Goal: Obtain resource: Download file/media

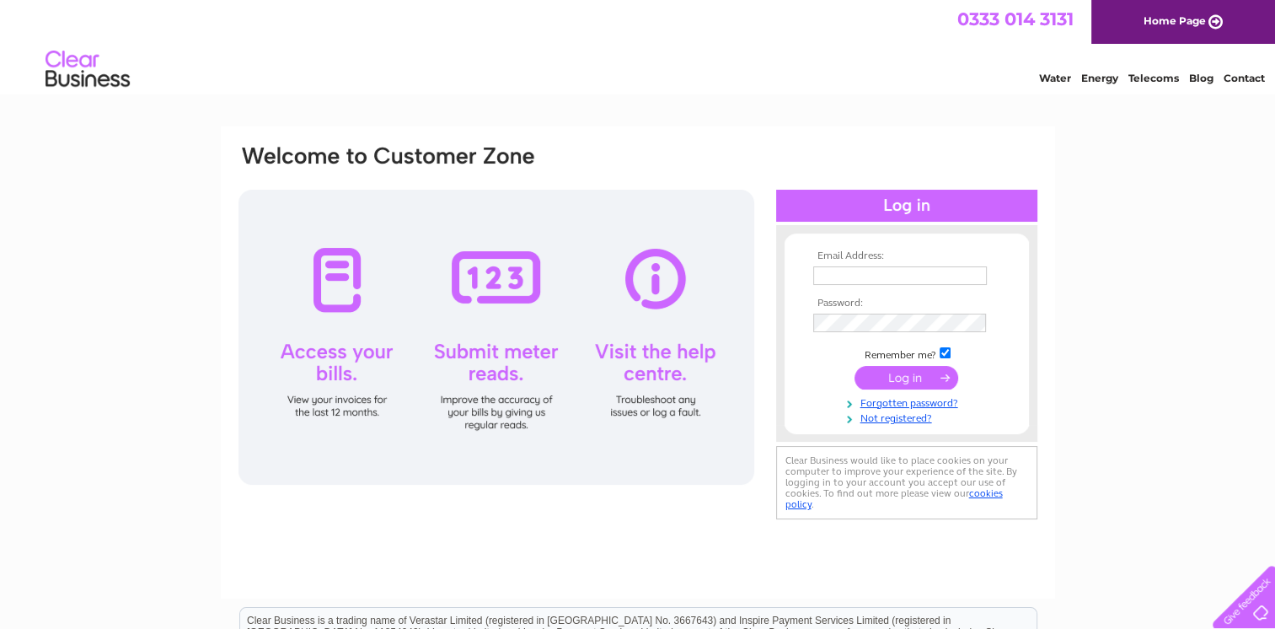
click at [888, 278] on input "text" at bounding box center [900, 275] width 174 height 19
paste input "[EMAIL_ADDRESS][DOMAIN_NAME]"
type input "[EMAIL_ADDRESS][DOMAIN_NAME]"
click at [924, 385] on input "submit" at bounding box center [906, 379] width 104 height 24
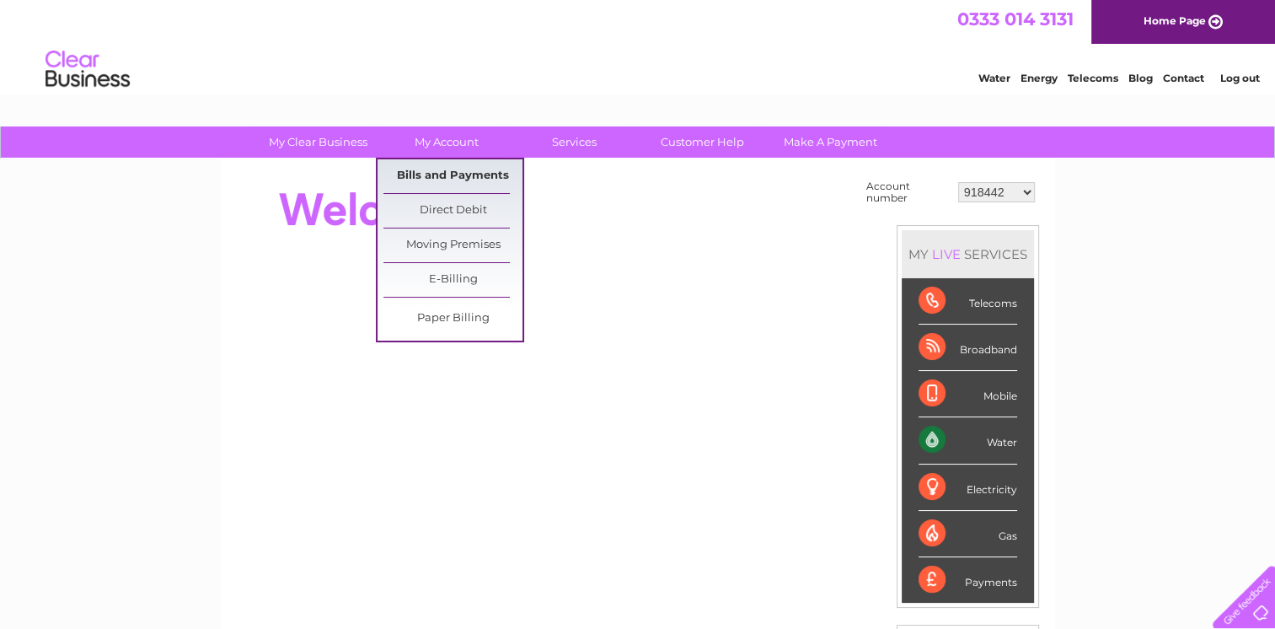
click at [465, 171] on link "Bills and Payments" at bounding box center [452, 176] width 139 height 34
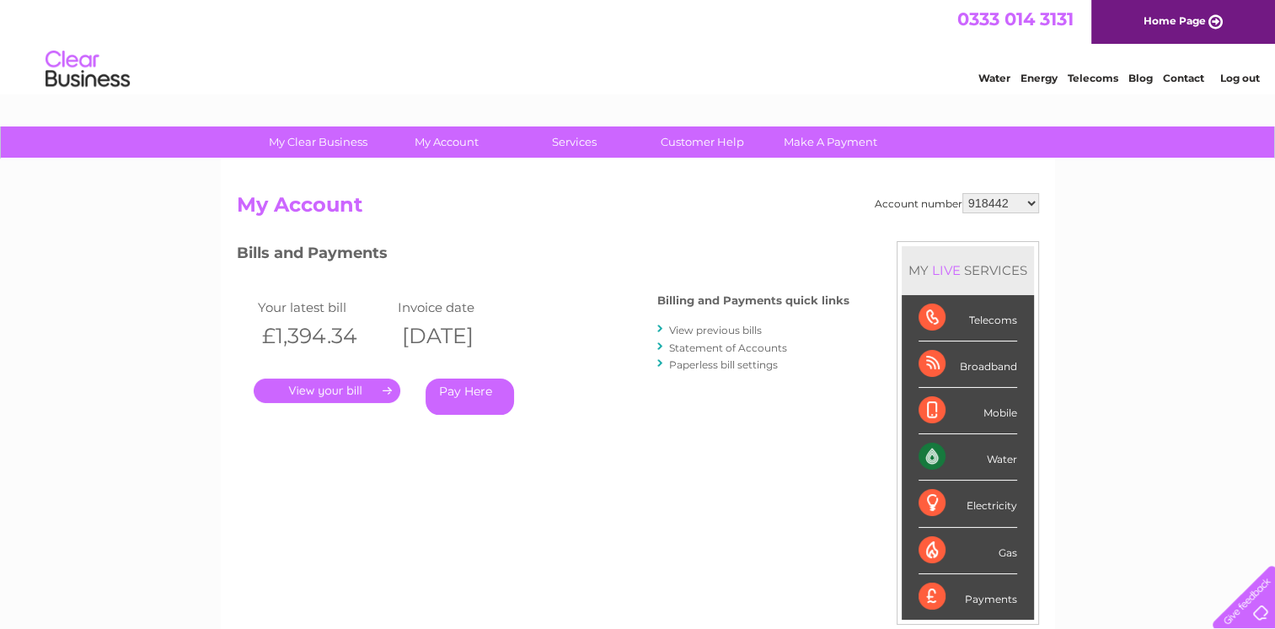
click at [339, 388] on link "." at bounding box center [327, 390] width 147 height 24
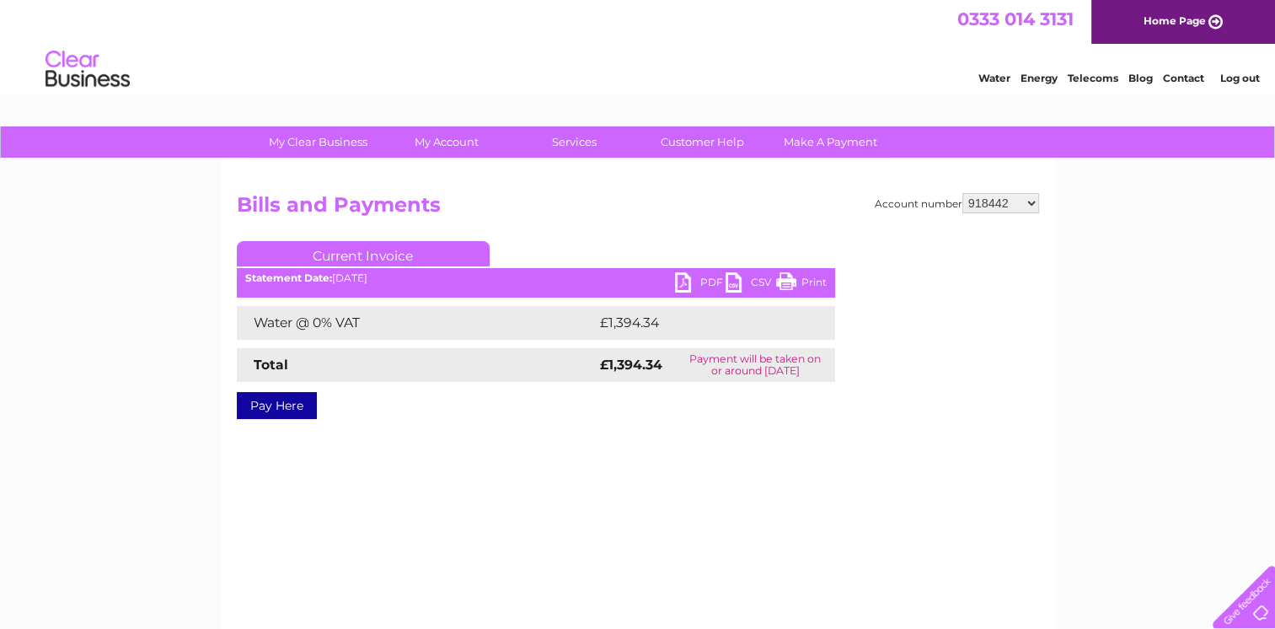
click at [697, 288] on link "PDF" at bounding box center [700, 284] width 51 height 24
click at [1025, 206] on select "918442 939802 943834 1137068 30300659" at bounding box center [1000, 203] width 77 height 20
select select "939802"
click at [962, 193] on select "918442 939802 943834 1137068 30300659" at bounding box center [1000, 203] width 77 height 20
click at [691, 285] on link "PDF" at bounding box center [700, 284] width 51 height 24
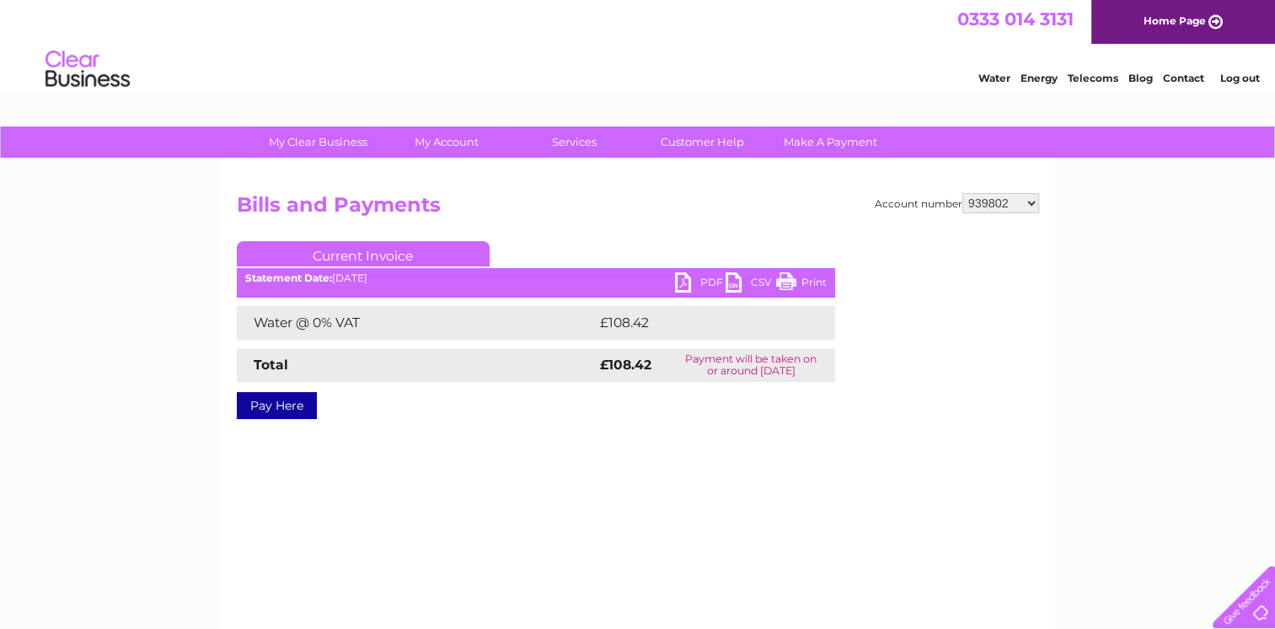
click at [1002, 201] on select "918442 939802 943834 1137068 30300659" at bounding box center [1000, 203] width 77 height 20
select select "943834"
click at [962, 193] on select "918442 939802 943834 1137068 30300659" at bounding box center [1000, 203] width 77 height 20
click at [682, 280] on link "PDF" at bounding box center [700, 284] width 51 height 24
click at [977, 207] on select "918442 939802 943834 1137068 30300659" at bounding box center [1000, 203] width 77 height 20
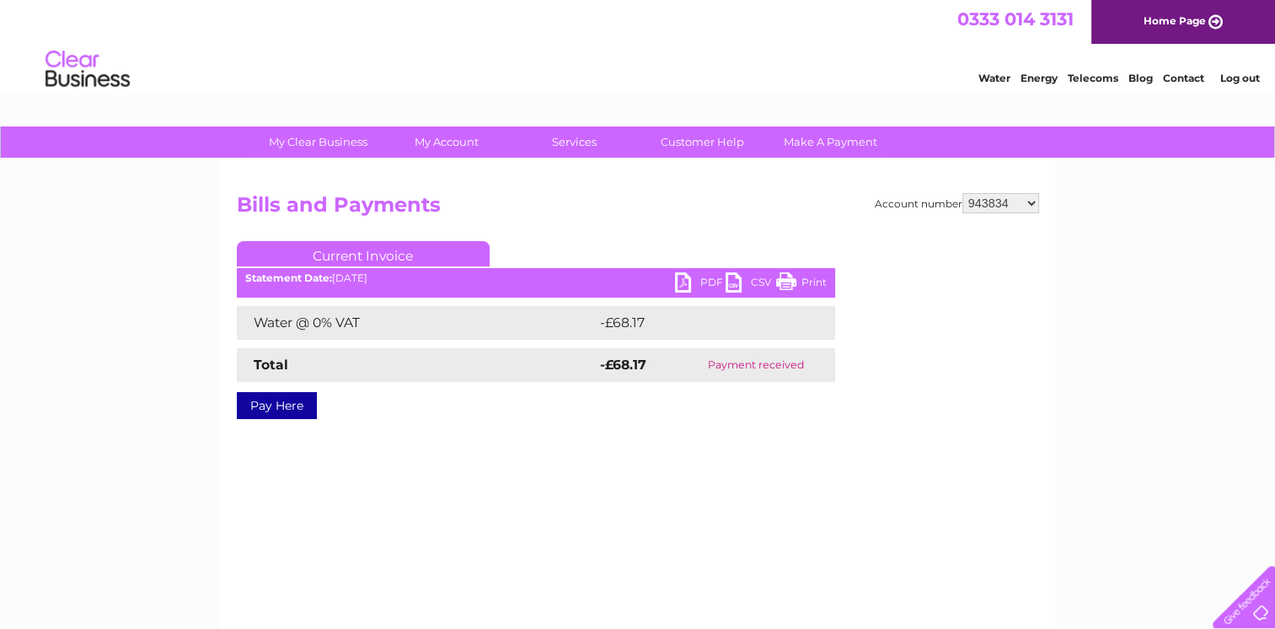
click at [772, 204] on h2 "Bills and Payments" at bounding box center [638, 209] width 802 height 32
click at [1003, 210] on select "918442 939802 943834 1137068 30300659" at bounding box center [1000, 203] width 77 height 20
select select "1137068"
click at [962, 193] on select "918442 939802 943834 1137068 30300659" at bounding box center [1000, 203] width 77 height 20
click at [684, 287] on link "PDF" at bounding box center [700, 284] width 51 height 24
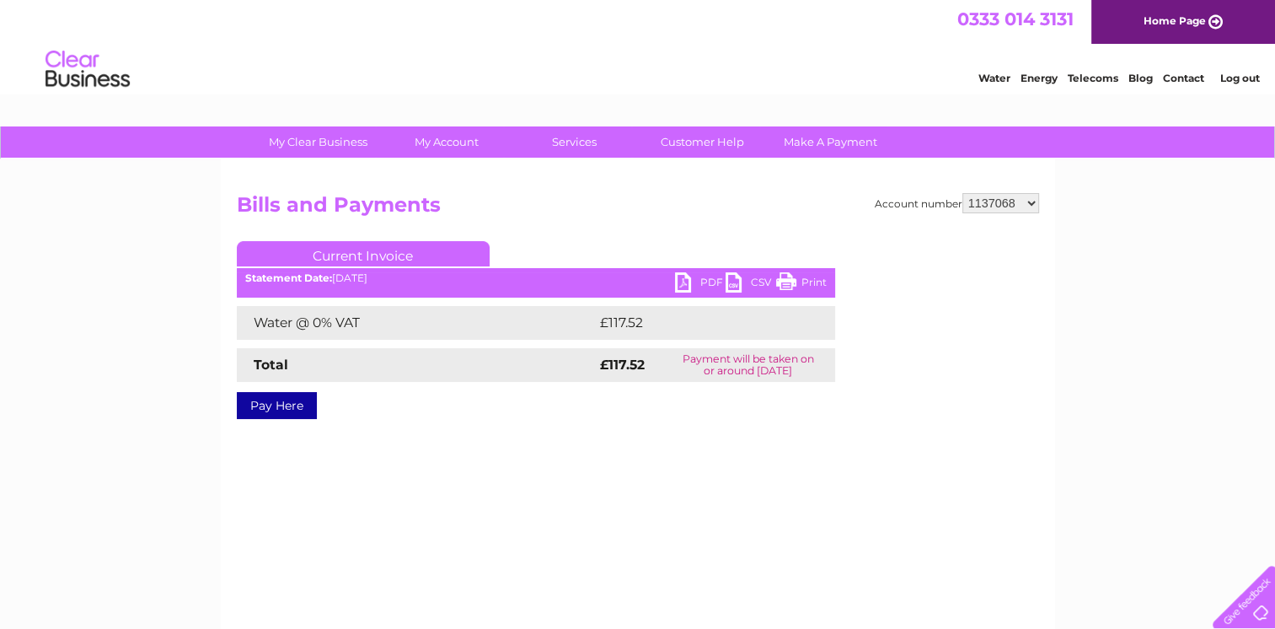
click at [776, 195] on h2 "Bills and Payments" at bounding box center [638, 209] width 802 height 32
click at [980, 211] on select "918442 939802 943834 1137068 30300659" at bounding box center [1000, 203] width 77 height 20
click at [995, 204] on select "918442 939802 943834 1137068 30300659" at bounding box center [1000, 203] width 77 height 20
select select "30300659"
click at [962, 193] on select "918442 939802 943834 1137068 30300659" at bounding box center [1000, 203] width 77 height 20
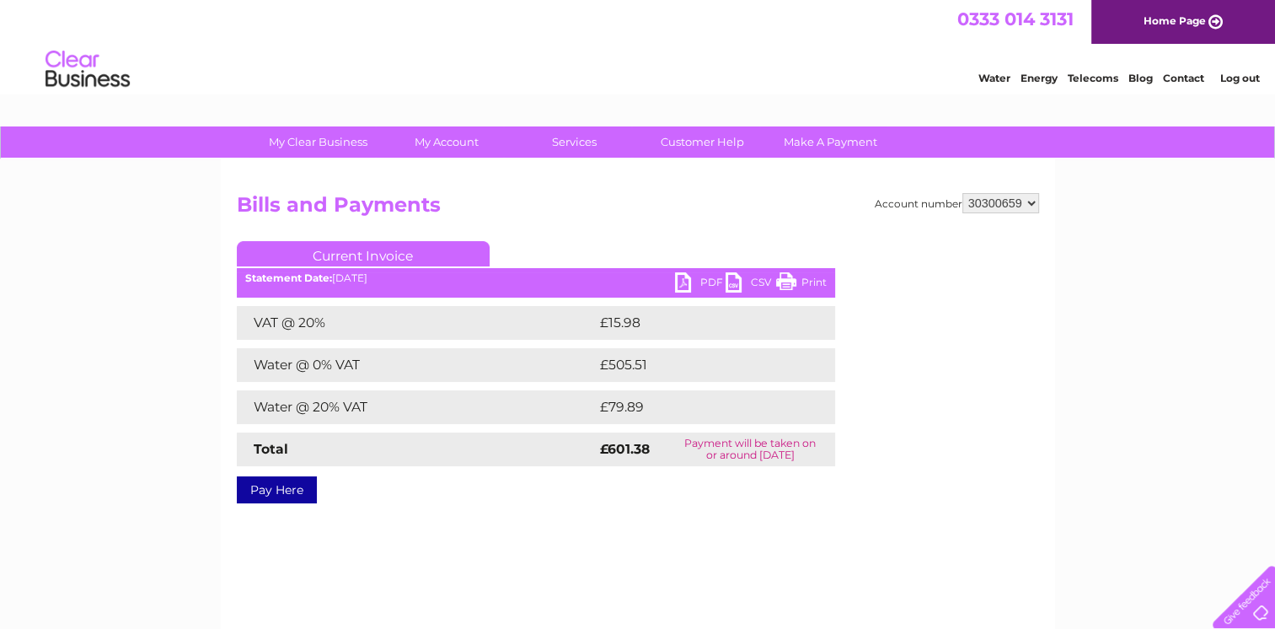
click at [693, 279] on link "PDF" at bounding box center [700, 284] width 51 height 24
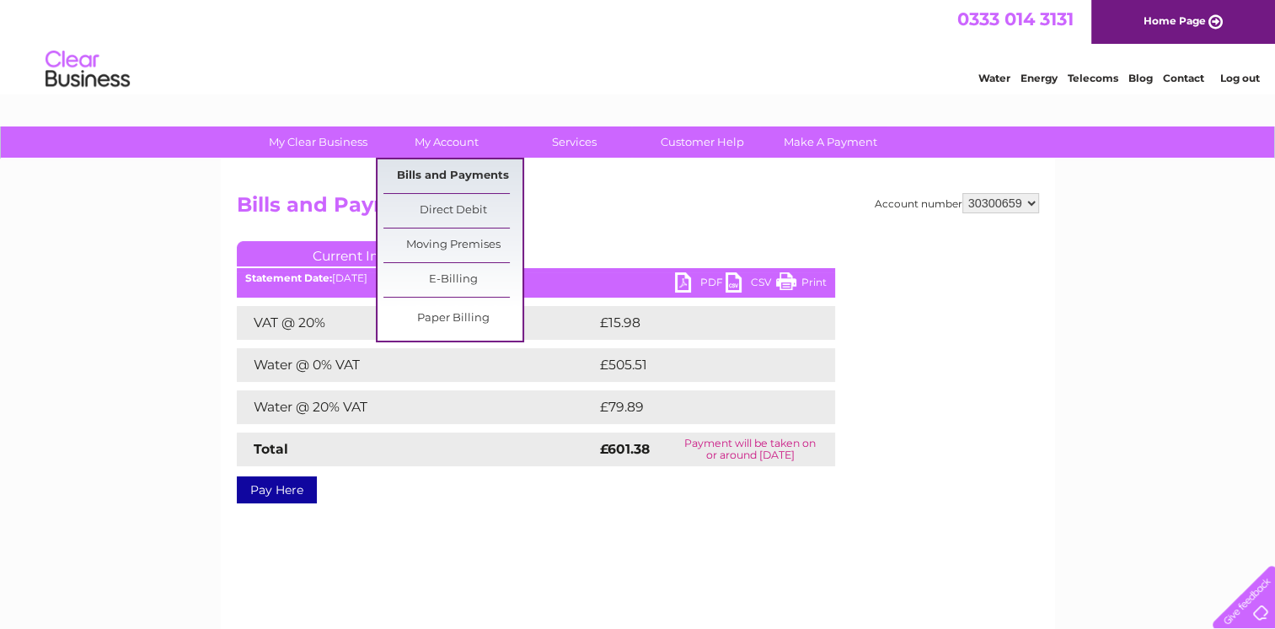
click at [452, 179] on link "Bills and Payments" at bounding box center [452, 176] width 139 height 34
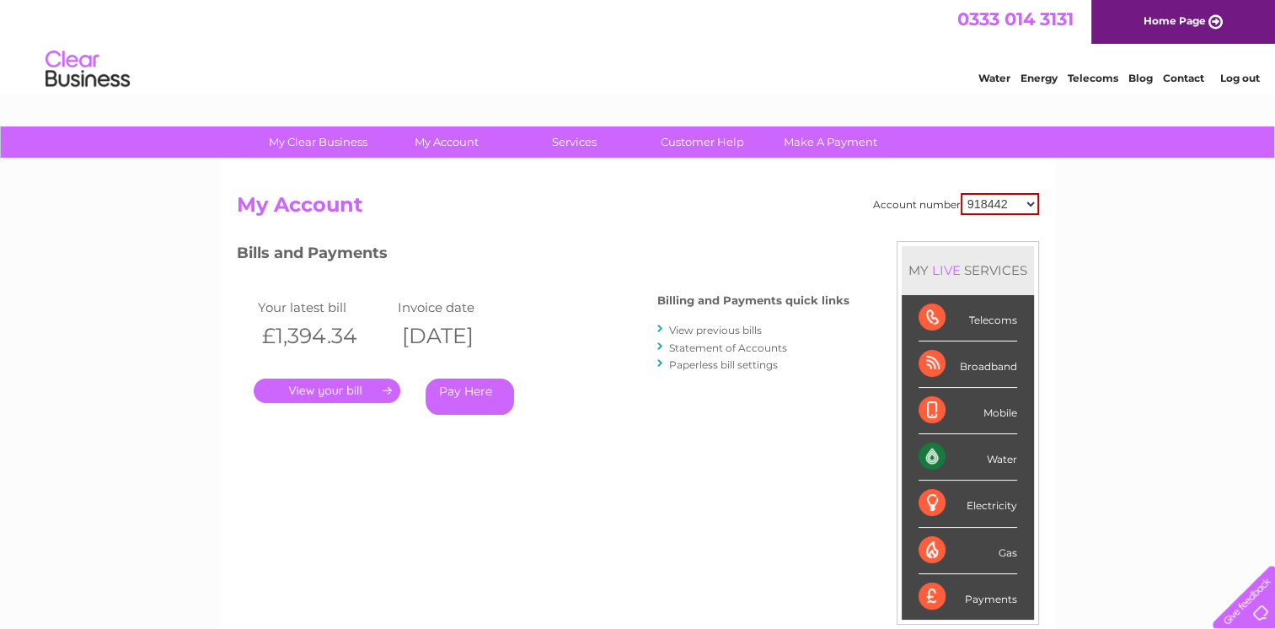
click at [367, 388] on link "." at bounding box center [327, 390] width 147 height 24
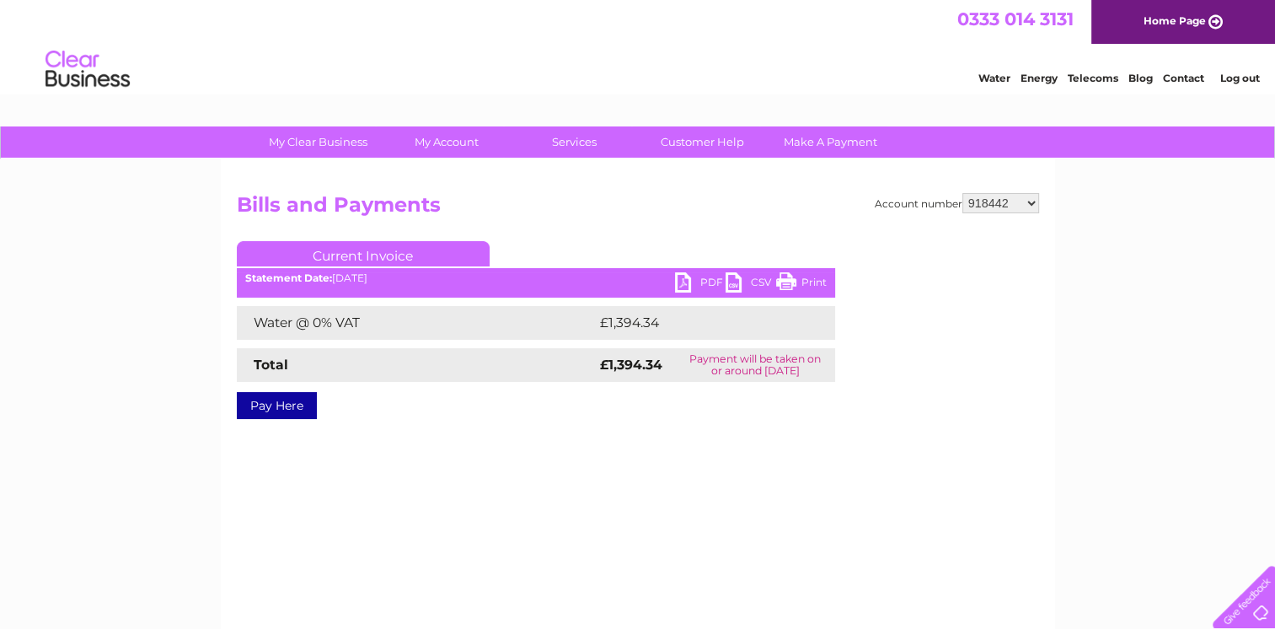
click at [1243, 83] on link "Log out" at bounding box center [1239, 78] width 40 height 13
